Goal: Submit feedback/report problem: Submit feedback/report problem

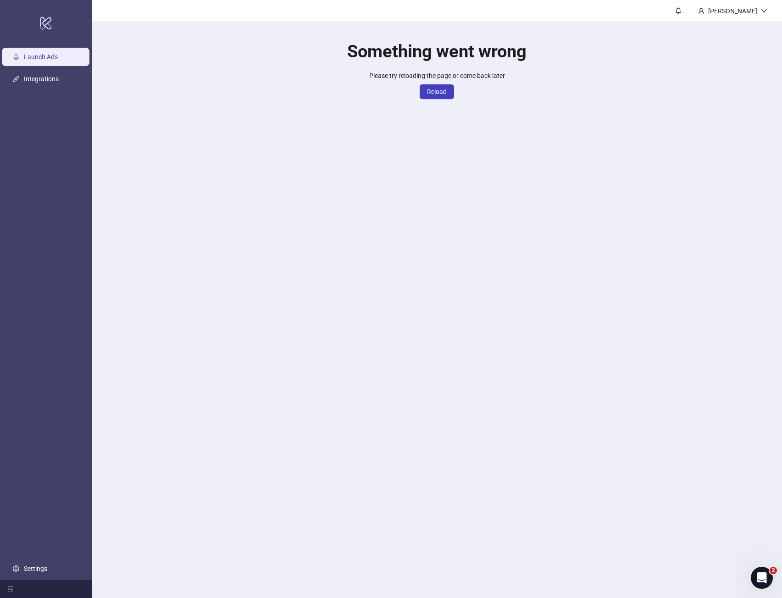
click at [442, 98] on button "Reload" at bounding box center [437, 91] width 34 height 15
click at [429, 88] on button "Reload" at bounding box center [437, 91] width 34 height 15
click at [429, 88] on span "Reload" at bounding box center [437, 91] width 20 height 7
click at [48, 78] on link "Integrations" at bounding box center [41, 78] width 35 height 7
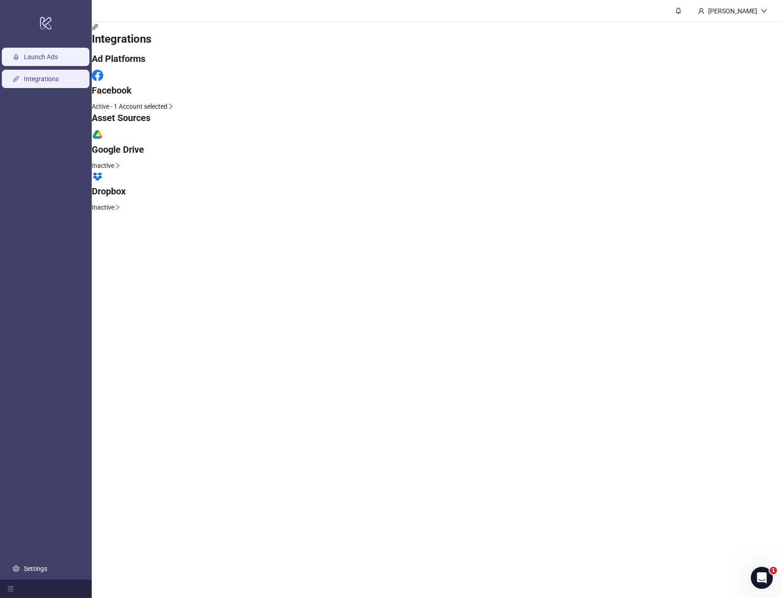
click at [45, 57] on link "Launch Ads" at bounding box center [41, 56] width 34 height 7
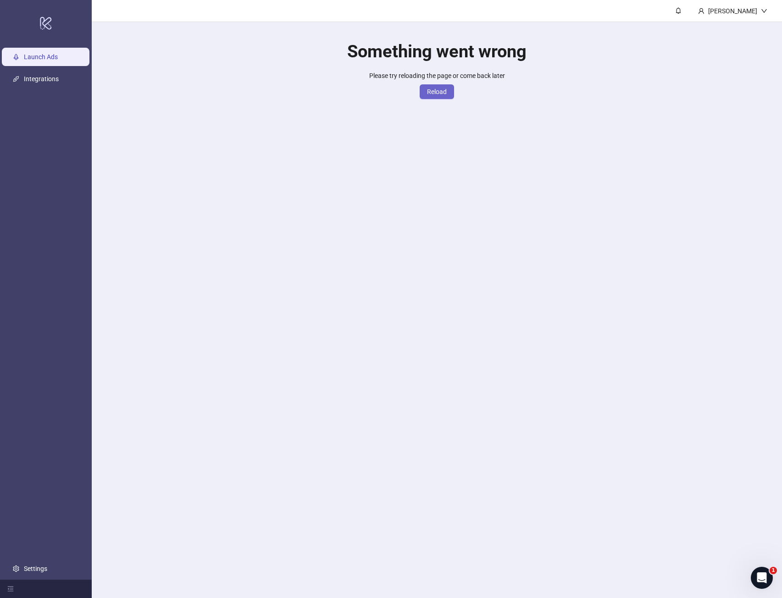
click at [446, 92] on span "Reload" at bounding box center [437, 91] width 20 height 7
click at [441, 62] on h1 "Something went wrong" at bounding box center [436, 51] width 179 height 21
click at [436, 85] on button "Reload" at bounding box center [437, 91] width 34 height 15
click at [440, 78] on span "Please try reloading the page or come back later" at bounding box center [437, 75] width 136 height 7
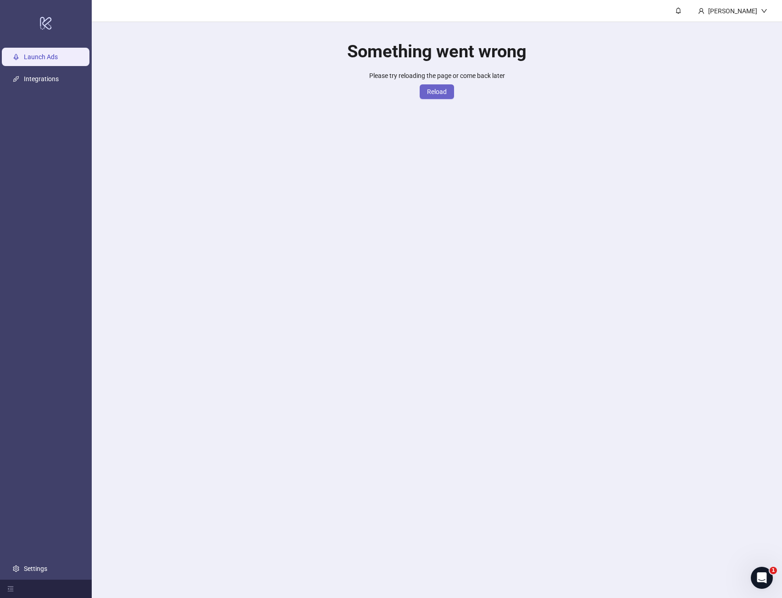
click at [436, 87] on button "Reload" at bounding box center [437, 91] width 34 height 15
click at [760, 576] on icon "Open Intercom Messenger" at bounding box center [761, 578] width 15 height 15
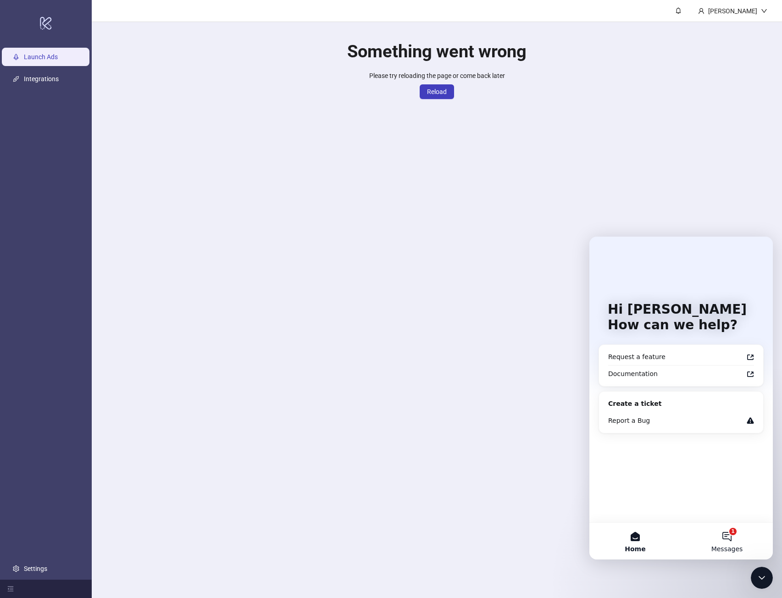
click at [738, 543] on button "1 Messages" at bounding box center [727, 541] width 92 height 37
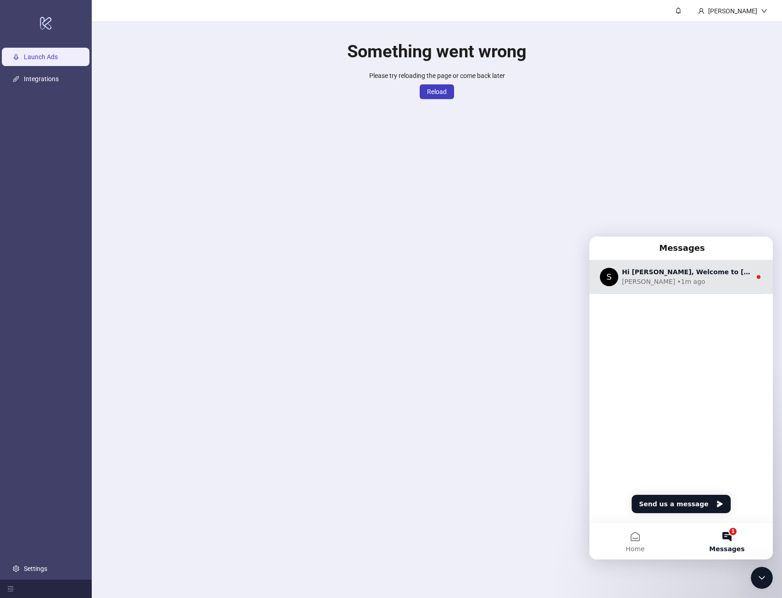
click at [710, 283] on div "[PERSON_NAME] • 1m ago" at bounding box center [686, 282] width 129 height 10
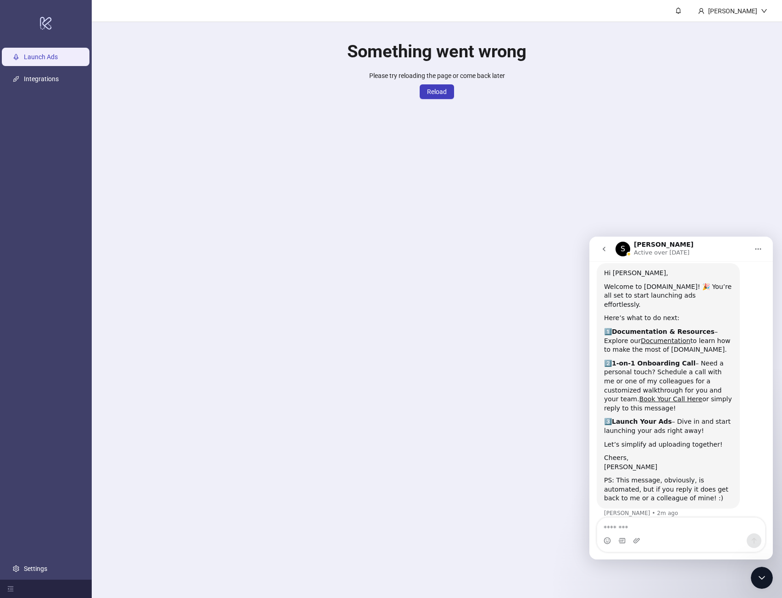
scroll to position [27, 0]
click at [669, 526] on textarea "Message…" at bounding box center [681, 526] width 168 height 16
type textarea "****"
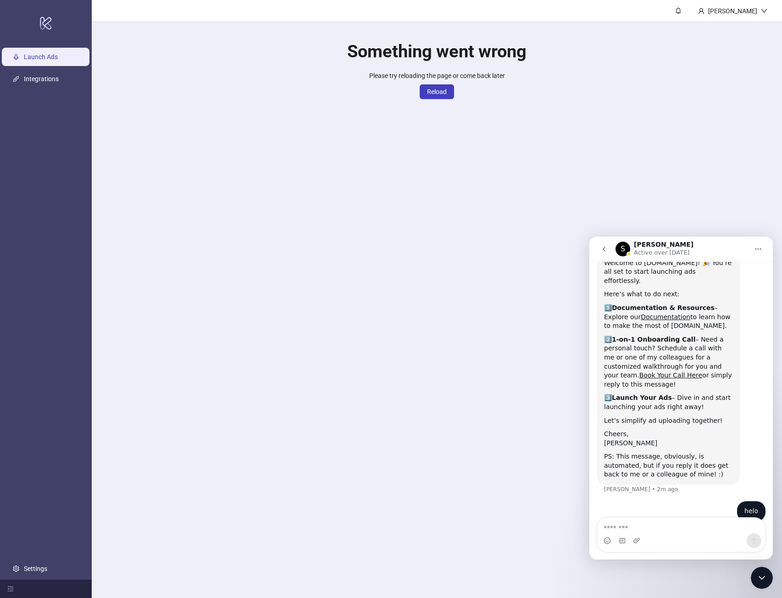
scroll to position [55, 0]
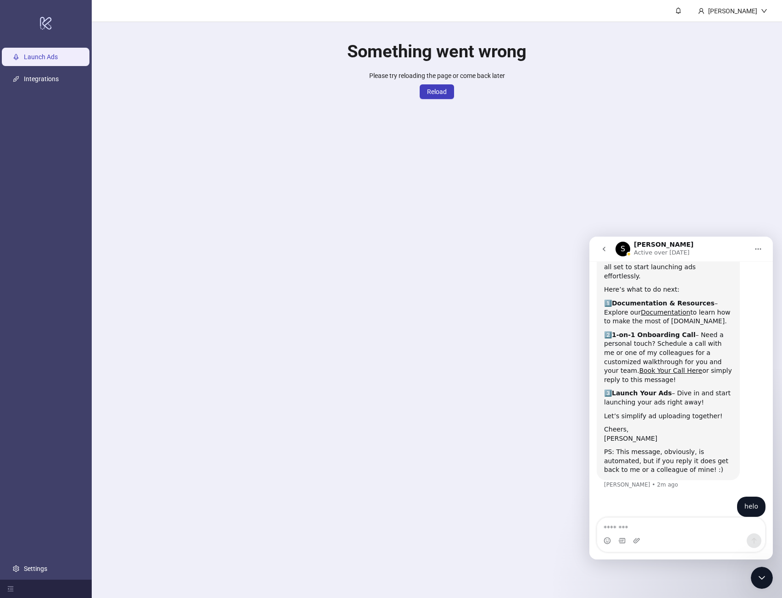
click at [603, 251] on icon "go back" at bounding box center [603, 248] width 7 height 7
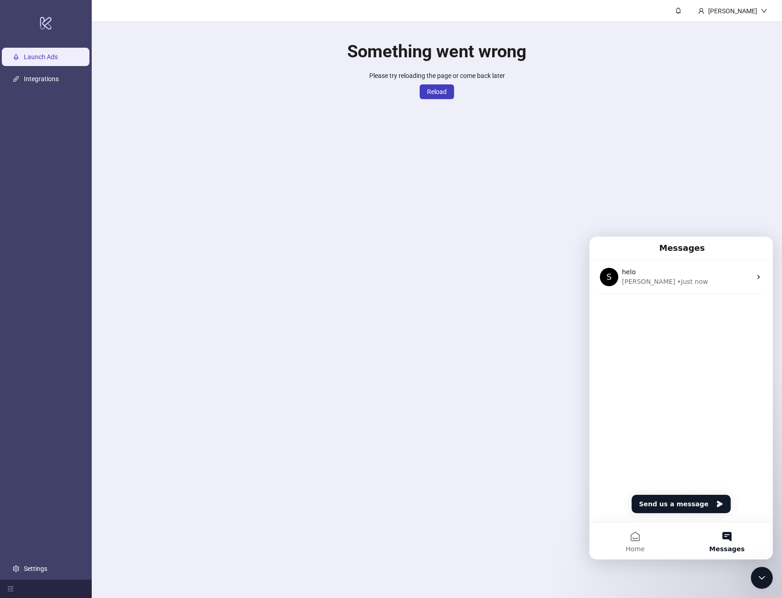
scroll to position [0, 0]
click at [683, 499] on button "Send us a message" at bounding box center [680, 504] width 99 height 18
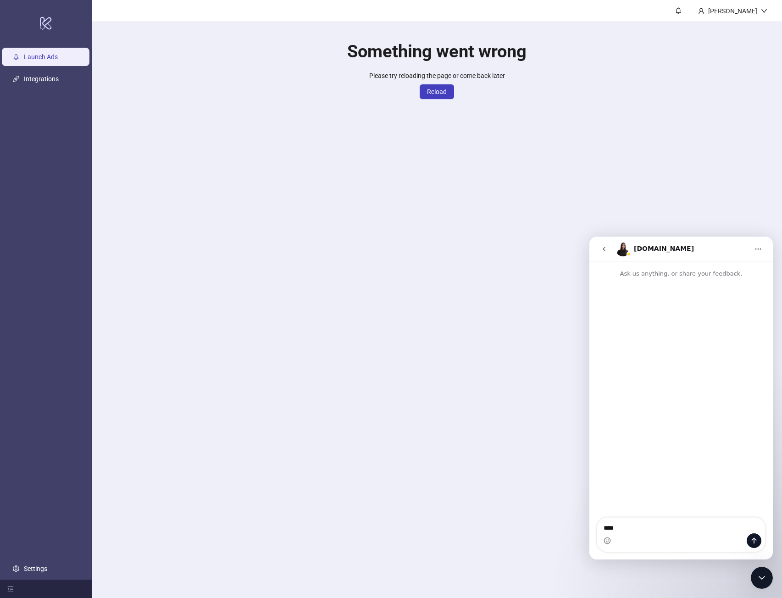
type textarea "*****"
click at [764, 586] on div "Close Intercom Messenger" at bounding box center [762, 578] width 22 height 22
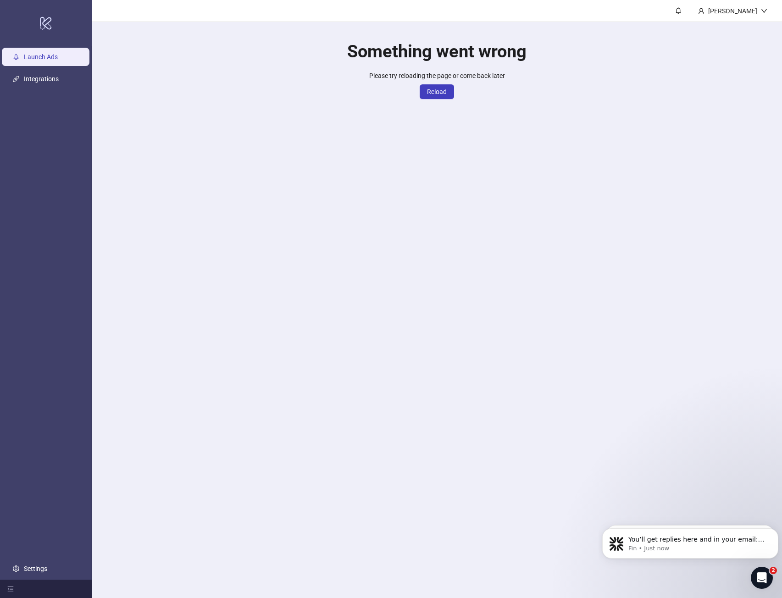
click at [769, 578] on div "Open Intercom Messenger" at bounding box center [762, 578] width 30 height 30
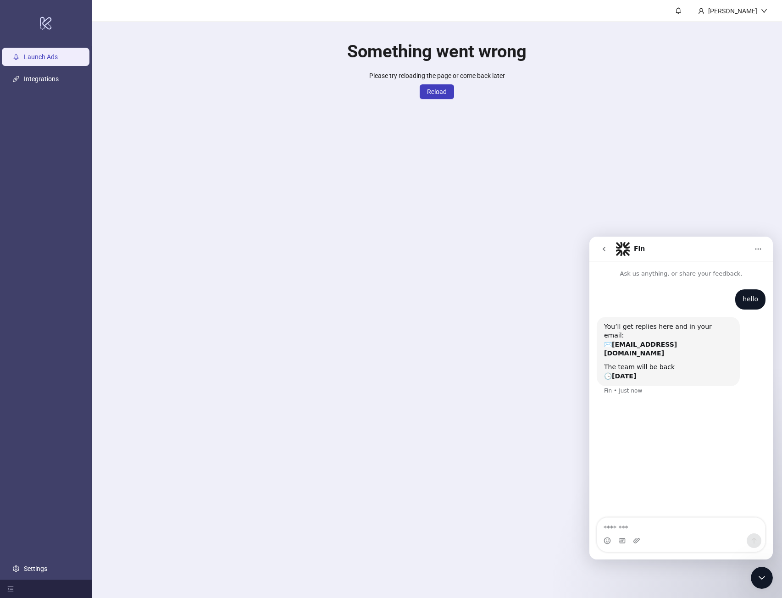
click at [652, 189] on main "[PERSON_NAME] Something went wrong Please try reloading the page or come back l…" at bounding box center [437, 299] width 690 height 598
click at [603, 244] on button "go back" at bounding box center [603, 248] width 17 height 17
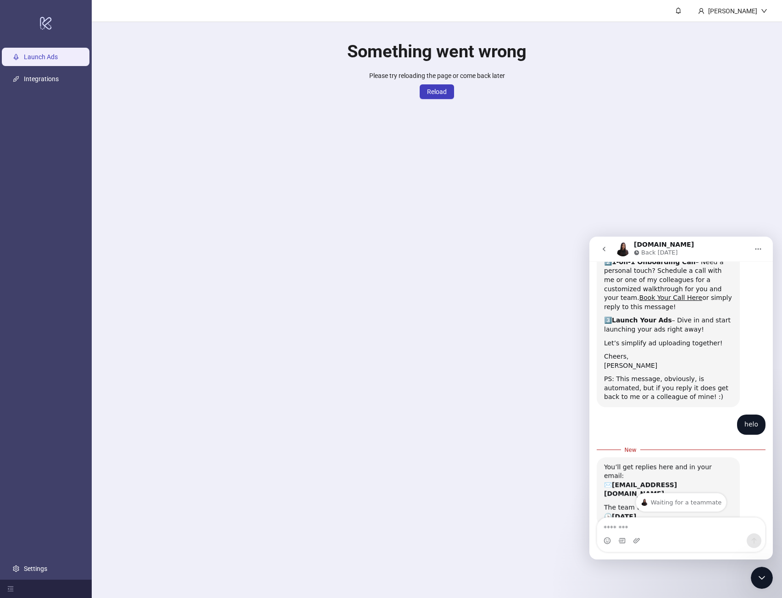
scroll to position [154, 0]
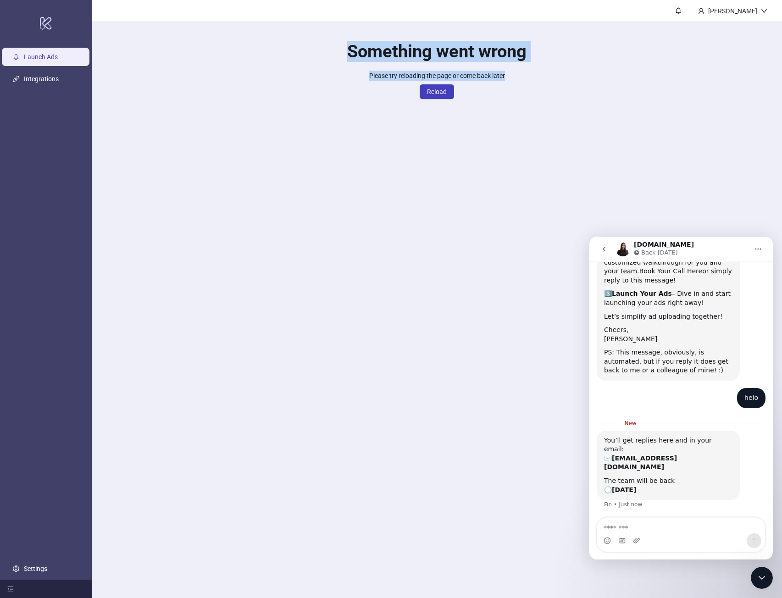
drag, startPoint x: 448, startPoint y: 67, endPoint x: 348, endPoint y: 50, distance: 101.6
click at [348, 50] on div "Something went wrong Please try reloading the page or come back later Reload" at bounding box center [437, 64] width 690 height 84
copy div "Something went wrong Please try reloading the page or come back later"
click at [654, 535] on div "Intercom messenger" at bounding box center [681, 540] width 168 height 15
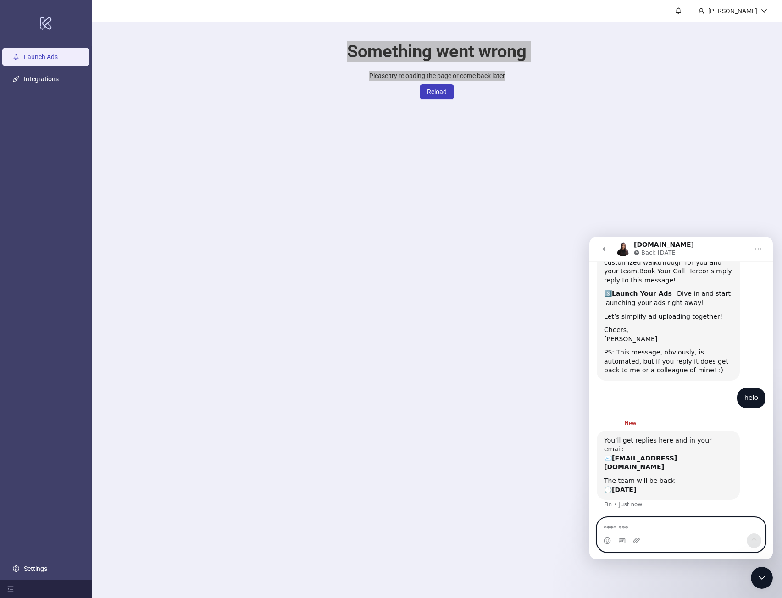
click at [650, 528] on textarea "Message…" at bounding box center [681, 526] width 168 height 16
paste textarea "**********"
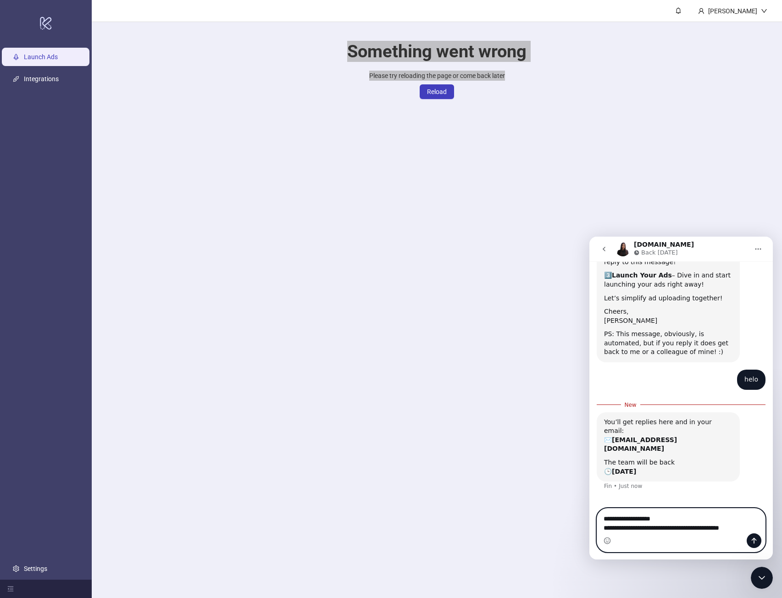
scroll to position [182, 0]
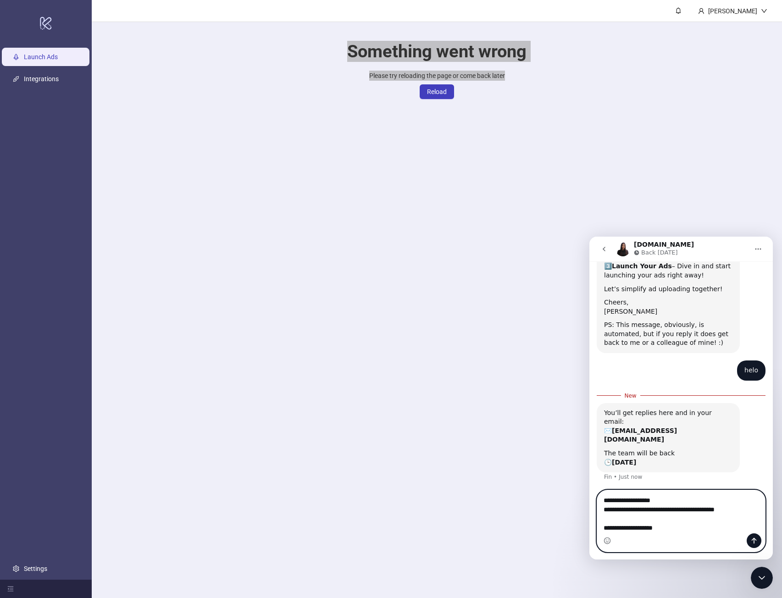
drag, startPoint x: 671, startPoint y: 530, endPoint x: 564, endPoint y: 499, distance: 111.8
click html "[DOMAIN_NAME] Back [DATE] Ask us anything, or share your feedback. Hi [PERSON_N…"
type textarea "**********"
click at [755, 539] on icon "Send a message…" at bounding box center [753, 540] width 7 height 7
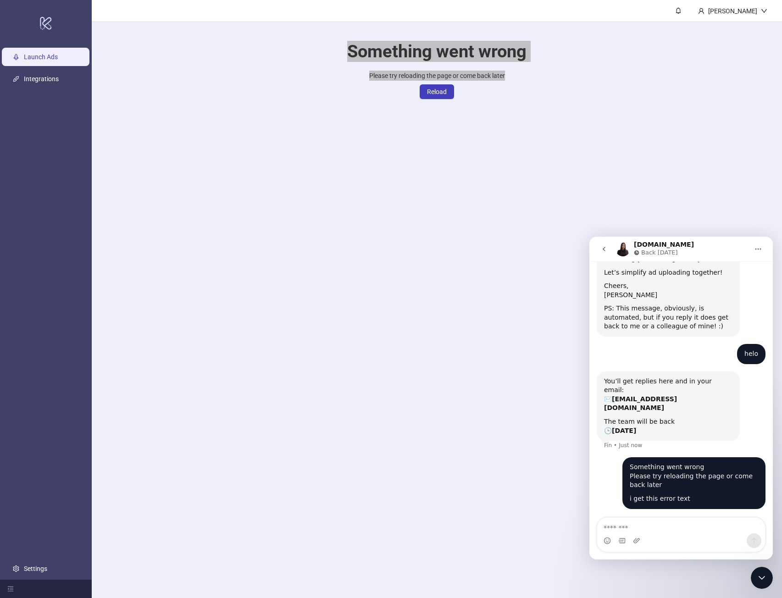
click at [608, 249] on button "go back" at bounding box center [603, 248] width 17 height 17
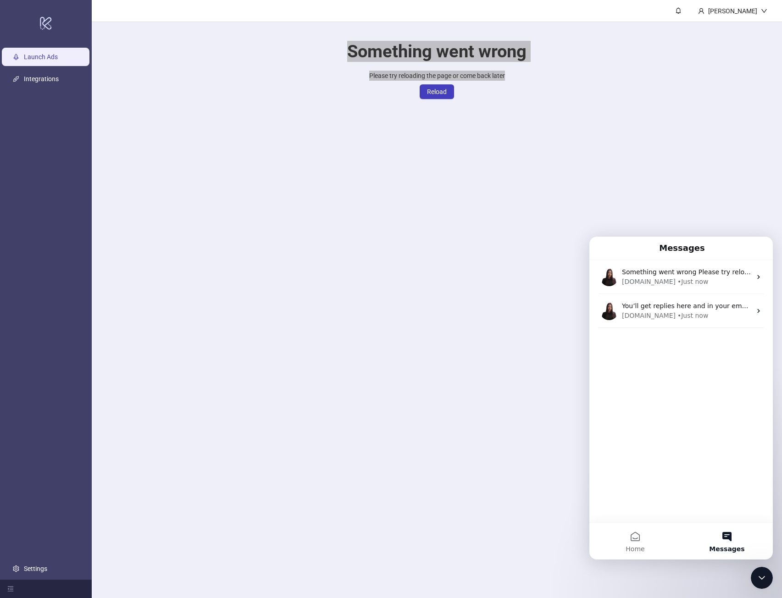
scroll to position [0, 0]
click at [660, 301] on div "You’ll get replies here and in your email: ✉️ [EMAIL_ADDRESS][DOMAIN_NAME] The …" at bounding box center [680, 311] width 183 height 34
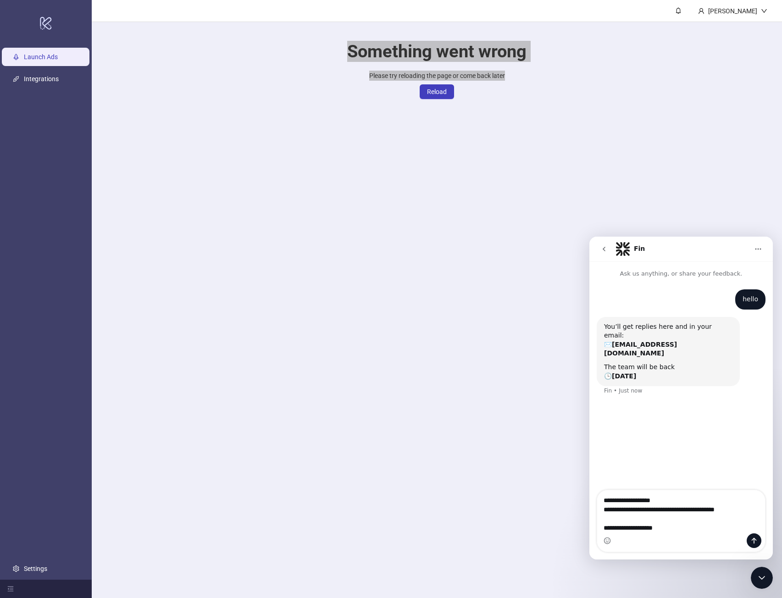
type textarea "**********"
click at [751, 543] on icon "Send a message…" at bounding box center [753, 540] width 7 height 7
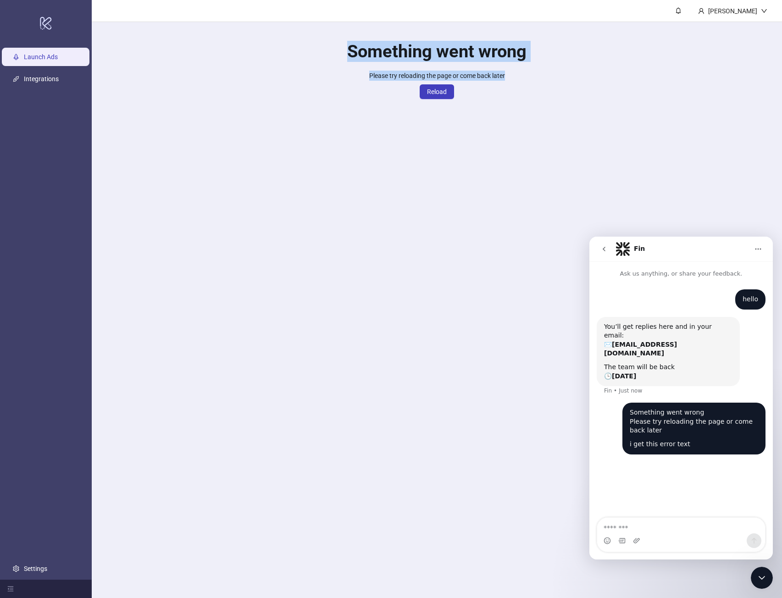
click at [693, 168] on main "[PERSON_NAME] Something went wrong Please try reloading the page or come back l…" at bounding box center [437, 299] width 690 height 598
click at [770, 579] on div "Close Intercom Messenger" at bounding box center [762, 578] width 22 height 22
